Goal: Book appointment/travel/reservation

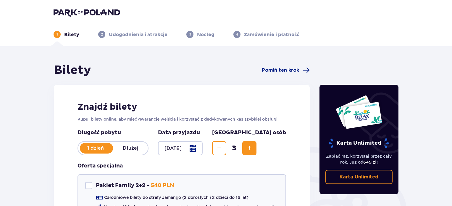
click at [126, 34] on p "Udogodnienia i atrakcje" at bounding box center [138, 34] width 59 height 7
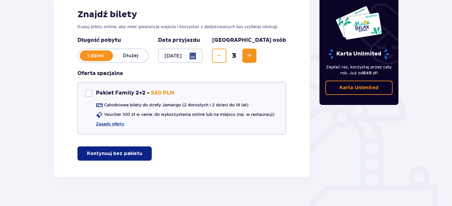
scroll to position [99, 0]
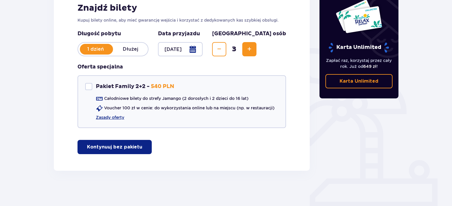
click at [100, 146] on p "Kontynuuj bez pakietu" at bounding box center [114, 147] width 55 height 7
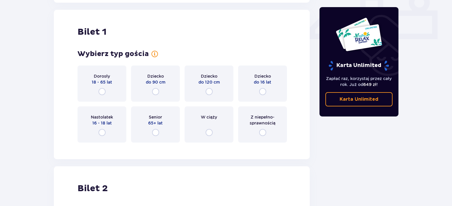
scroll to position [269, 0]
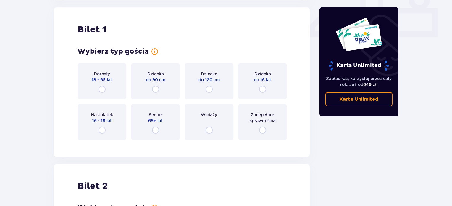
click at [102, 90] on input "radio" at bounding box center [102, 89] width 7 height 7
radio input "true"
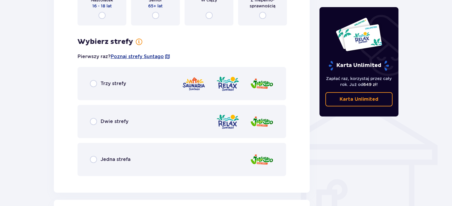
scroll to position [384, 0]
click at [94, 122] on input "radio" at bounding box center [93, 120] width 7 height 7
radio input "true"
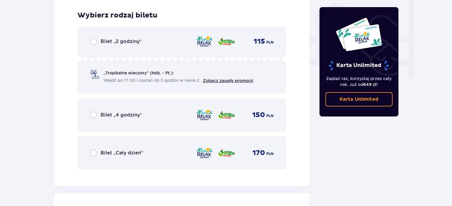
scroll to position [564, 0]
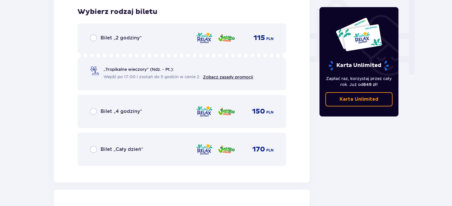
click at [93, 150] on input "radio" at bounding box center [93, 149] width 7 height 7
radio input "true"
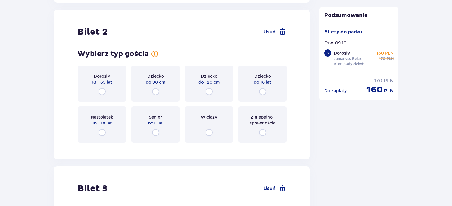
scroll to position [745, 0]
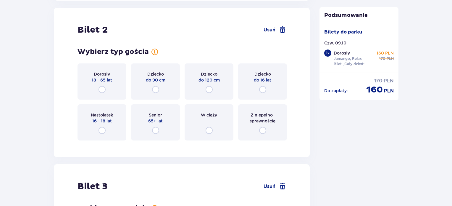
click at [101, 87] on input "radio" at bounding box center [102, 89] width 7 height 7
radio input "true"
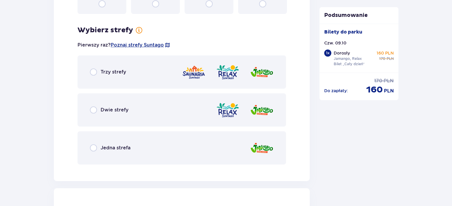
scroll to position [890, 0]
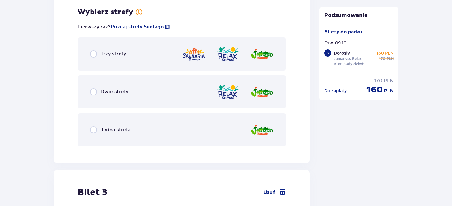
click at [94, 54] on input "radio" at bounding box center [93, 53] width 7 height 7
radio input "true"
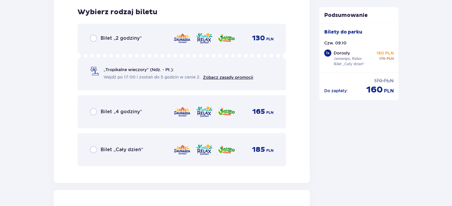
scroll to position [1055, 0]
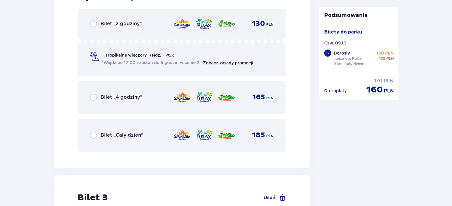
click at [93, 133] on input "radio" at bounding box center [93, 134] width 7 height 7
radio input "true"
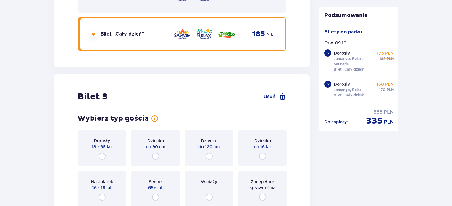
scroll to position [1222, 0]
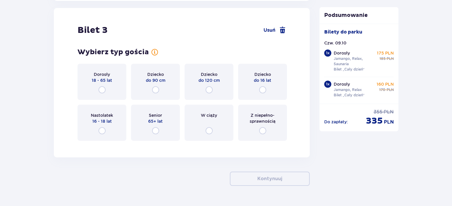
click at [263, 88] on input "radio" at bounding box center [262, 89] width 7 height 7
radio input "true"
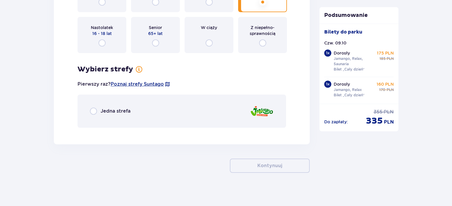
scroll to position [1311, 0]
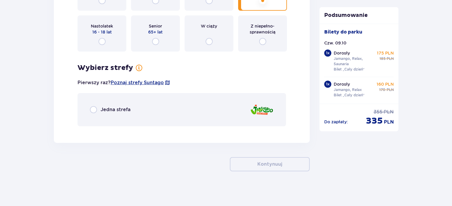
click at [93, 107] on input "radio" at bounding box center [93, 109] width 7 height 7
radio input "true"
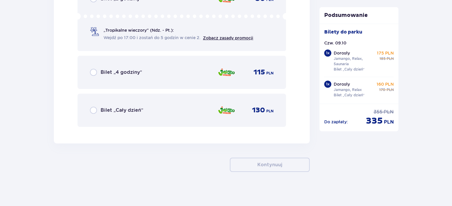
scroll to position [1451, 0]
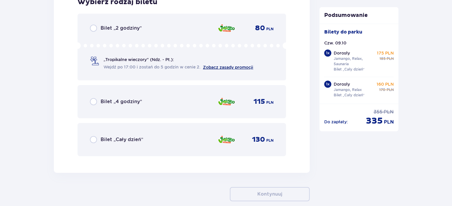
click at [247, 66] on link "Zobacz zasady promocji" at bounding box center [228, 67] width 50 height 5
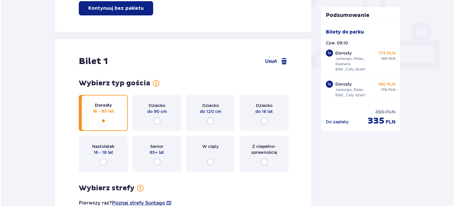
scroll to position [297, 0]
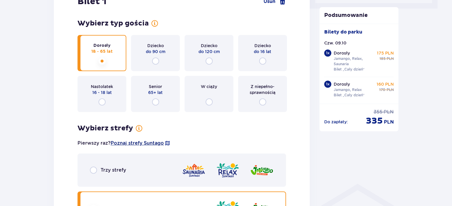
click at [136, 142] on span "Poznaj strefy Suntago" at bounding box center [137, 143] width 53 height 7
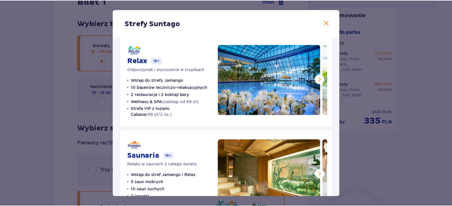
scroll to position [134, 0]
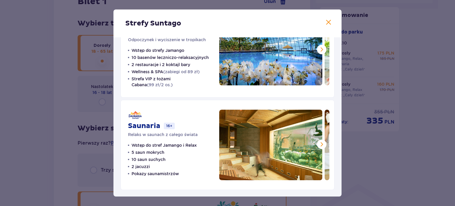
click at [320, 143] on span at bounding box center [321, 144] width 7 height 7
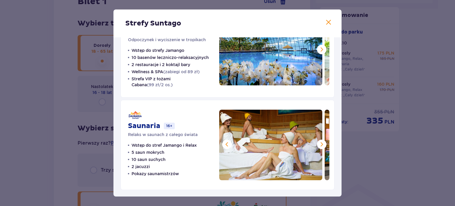
click at [320, 143] on span at bounding box center [321, 144] width 7 height 7
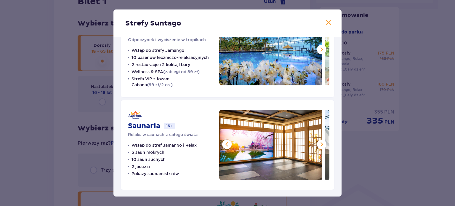
click at [320, 143] on span at bounding box center [321, 144] width 7 height 7
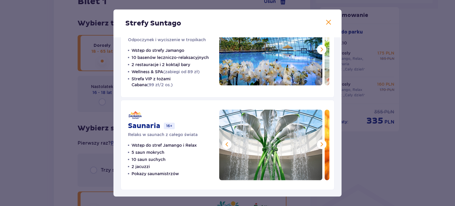
click at [320, 143] on span at bounding box center [321, 144] width 7 height 7
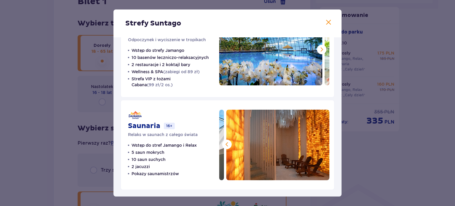
click at [320, 143] on img at bounding box center [277, 144] width 103 height 70
click at [327, 19] on span at bounding box center [328, 22] width 7 height 7
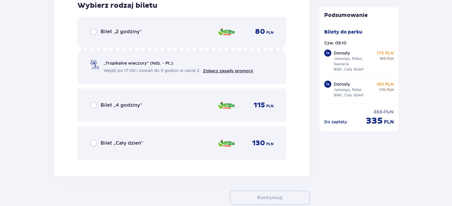
scroll to position [1451, 0]
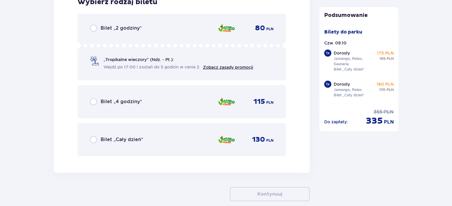
click at [94, 137] on input "radio" at bounding box center [93, 139] width 7 height 7
radio input "true"
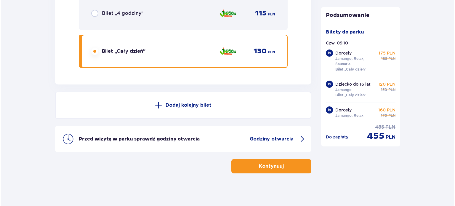
scroll to position [1541, 0]
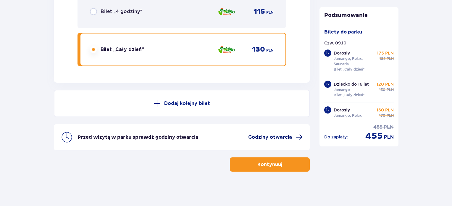
click at [283, 135] on span "Godziny otwarcia" at bounding box center [270, 137] width 44 height 7
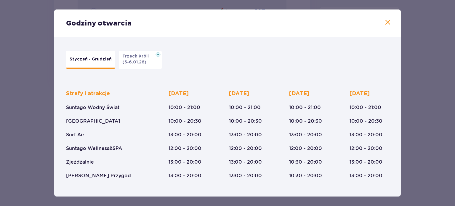
click at [385, 20] on span at bounding box center [387, 22] width 7 height 7
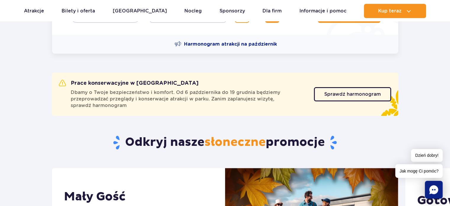
scroll to position [178, 0]
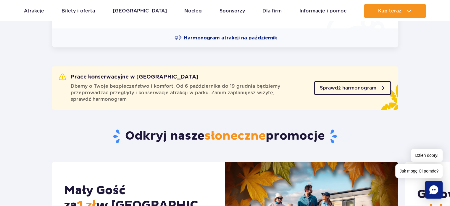
click at [346, 86] on span "Sprawdź harmonogram" at bounding box center [348, 88] width 57 height 5
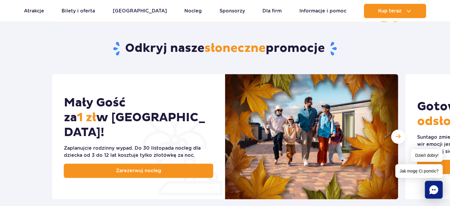
scroll to position [266, 0]
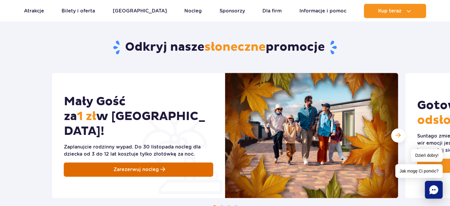
click at [137, 167] on link "Zarezerwuj nocleg" at bounding box center [138, 169] width 149 height 14
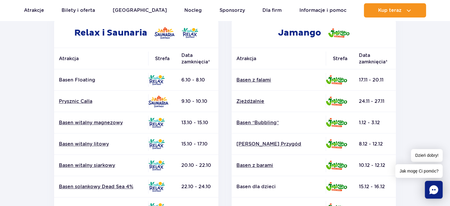
scroll to position [93, 0]
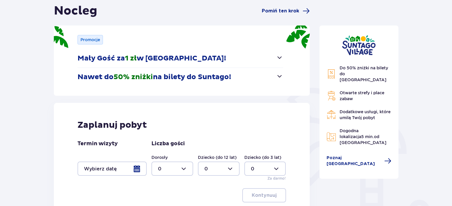
scroll to position [89, 0]
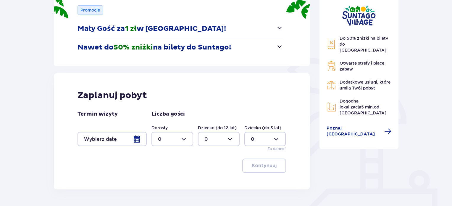
click at [129, 139] on div at bounding box center [112, 139] width 69 height 14
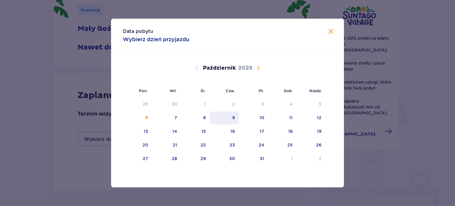
click at [235, 118] on div "9" at bounding box center [233, 118] width 3 height 6
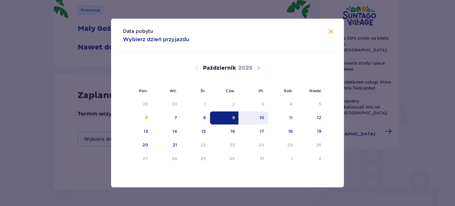
click at [258, 117] on div "10" at bounding box center [253, 117] width 29 height 13
type input "09.10.25 - 10.10.25"
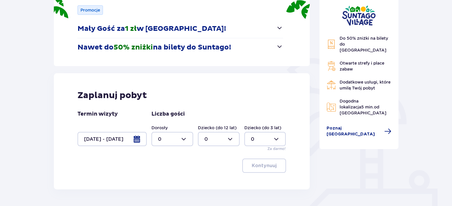
click at [187, 138] on div at bounding box center [173, 139] width 42 height 14
click at [170, 103] on div "2" at bounding box center [172, 106] width 29 height 7
type input "2"
click at [231, 141] on div at bounding box center [219, 139] width 42 height 14
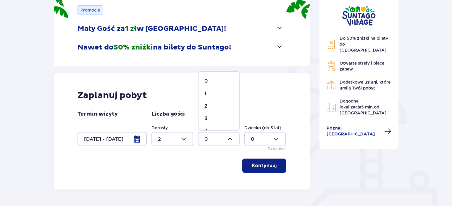
click at [217, 93] on div "1" at bounding box center [218, 93] width 29 height 7
type input "1"
click at [260, 166] on p "Kontynuuj" at bounding box center [264, 165] width 25 height 7
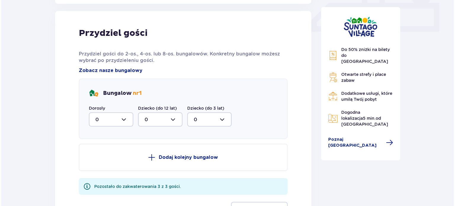
scroll to position [278, 0]
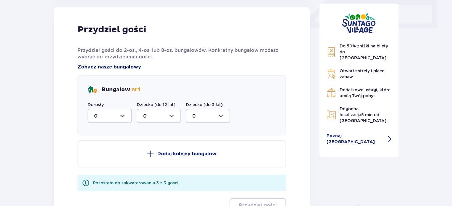
click at [113, 67] on span "Zobacz nasze bungalowy" at bounding box center [110, 67] width 64 height 7
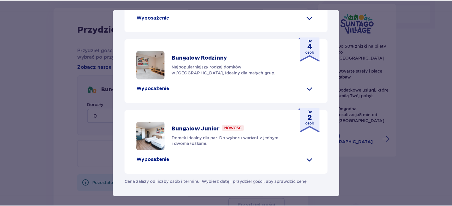
scroll to position [310, 0]
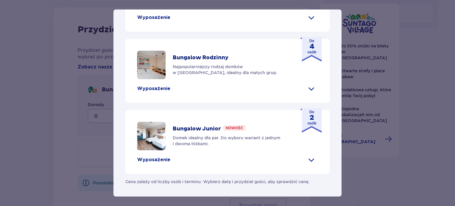
click at [154, 86] on p "Wyposażenie" at bounding box center [153, 88] width 33 height 7
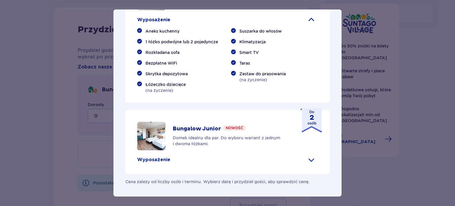
click at [391, 181] on div "Suntago Village Suntago Village to idealne miejsce dla fanów dobrej zabawy i tr…" at bounding box center [227, 103] width 455 height 206
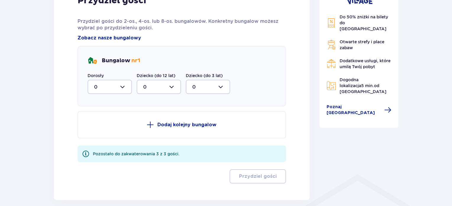
scroll to position [307, 0]
click at [124, 85] on div at bounding box center [110, 86] width 44 height 14
click at [108, 114] on div "1" at bounding box center [109, 116] width 31 height 7
type input "1"
click at [173, 87] on div at bounding box center [159, 86] width 44 height 14
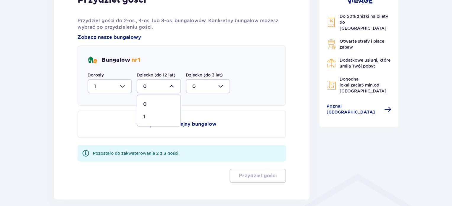
click at [146, 115] on div "1" at bounding box center [158, 116] width 31 height 7
type input "1"
click at [123, 89] on div at bounding box center [110, 86] width 44 height 14
click at [109, 128] on div "2" at bounding box center [109, 129] width 31 height 7
type input "2"
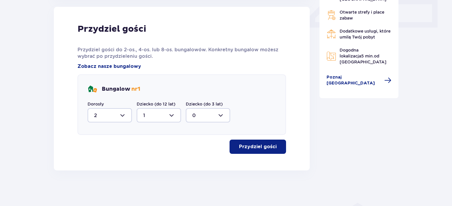
scroll to position [278, 0]
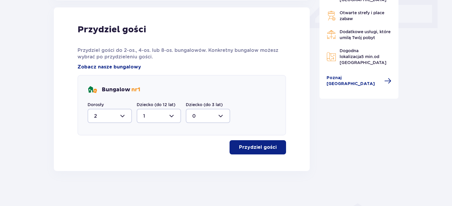
click at [273, 146] on button "Przydziel gości" at bounding box center [258, 147] width 57 height 14
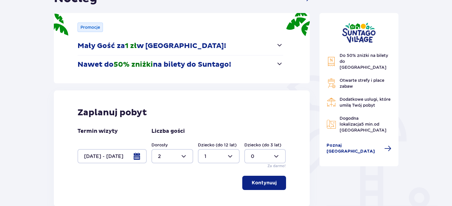
scroll to position [72, 0]
click at [280, 62] on span "button" at bounding box center [279, 63] width 7 height 7
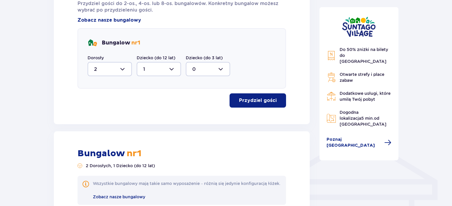
scroll to position [397, 0]
